Goal: Check status: Check status

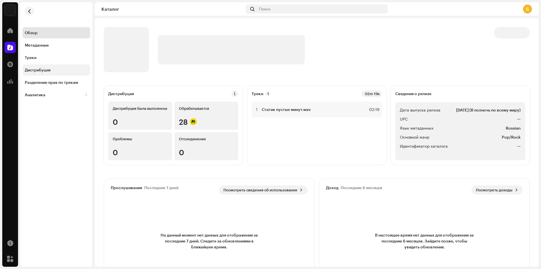
click at [59, 73] on div "Дистрибуция" at bounding box center [57, 69] width 68 height 11
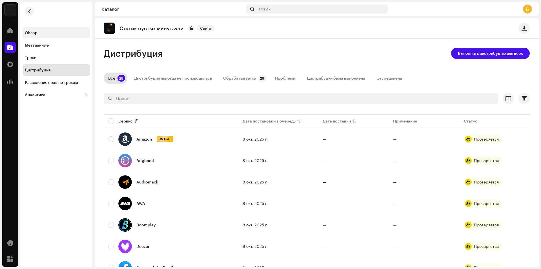
click at [64, 36] on div "Обзор" at bounding box center [57, 32] width 68 height 11
